Goal: Task Accomplishment & Management: Use online tool/utility

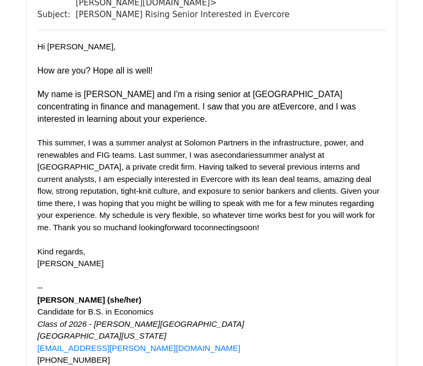
scroll to position [4356, 0]
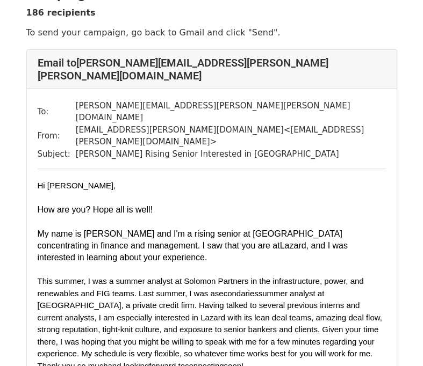
scroll to position [26, 0]
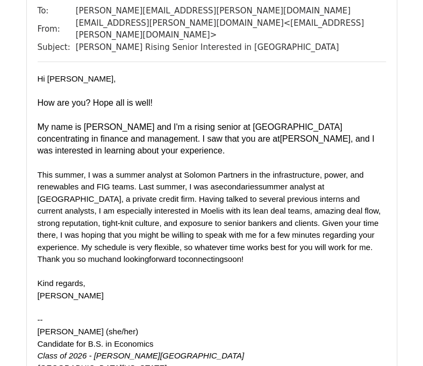
scroll to position [5809, 0]
